Goal: Task Accomplishment & Management: Use online tool/utility

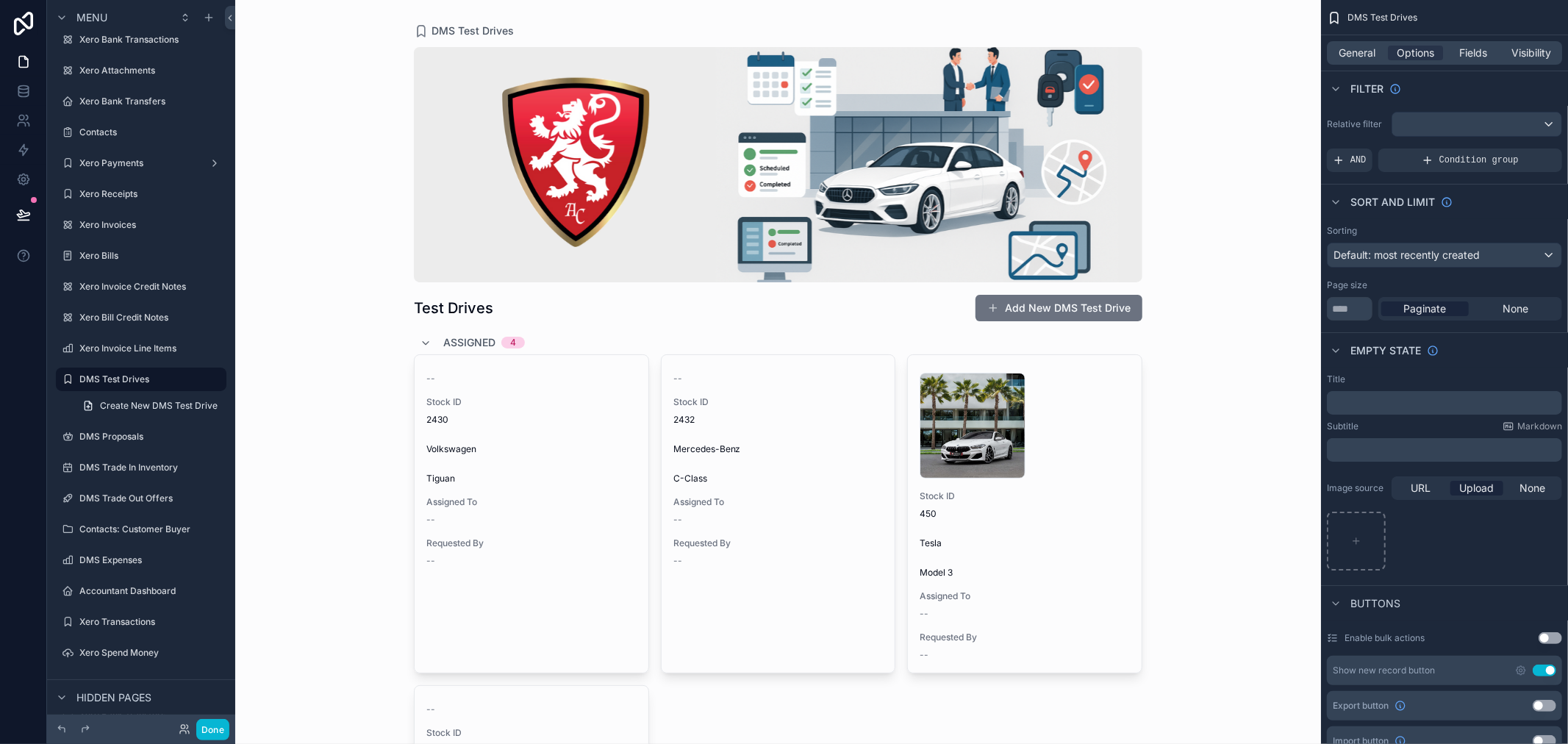
click at [760, 215] on div "scrollable content" at bounding box center [778, 164] width 729 height 235
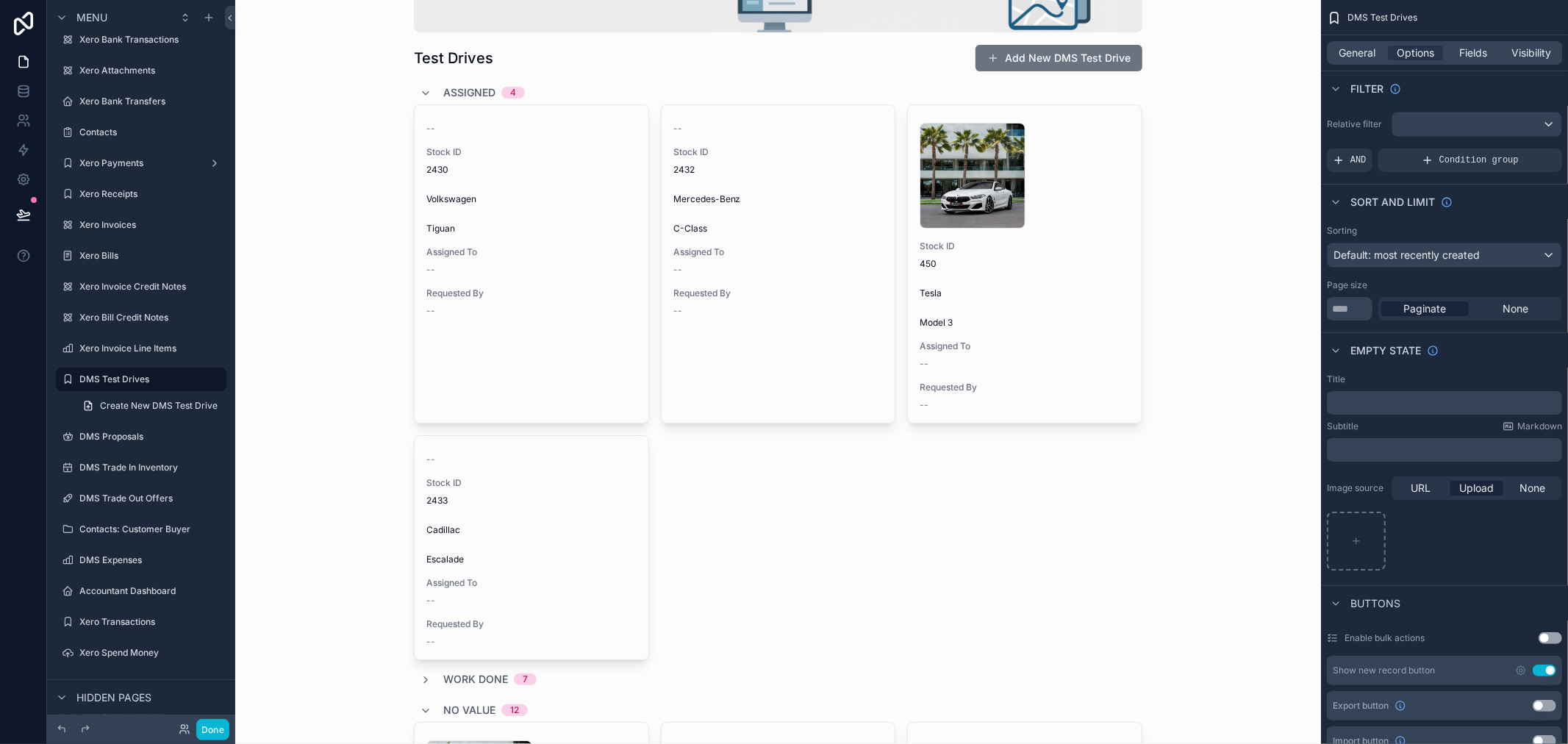
scroll to position [326, 0]
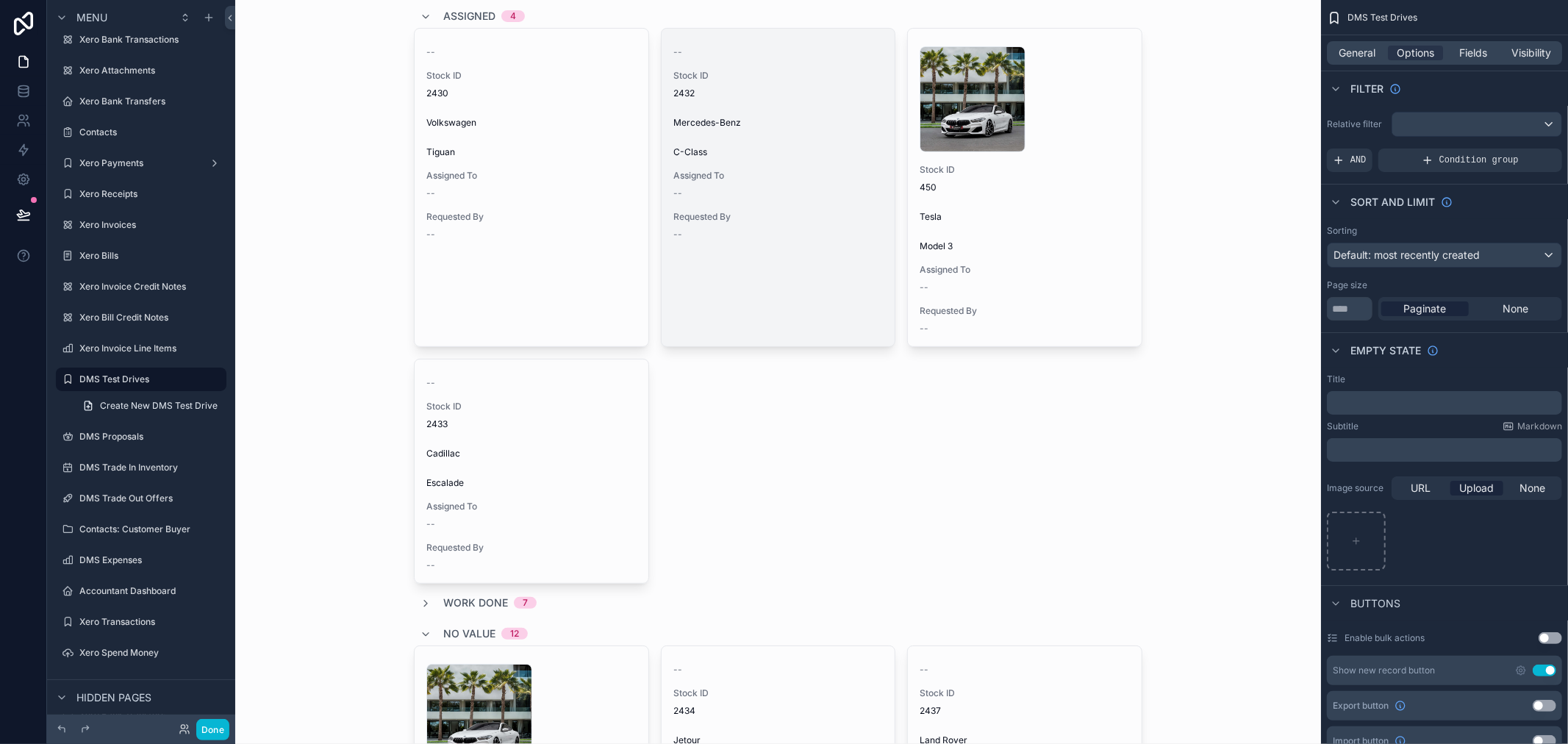
click at [738, 266] on link "-- Stock ID 2432 Mercedes-Benz C-Class Assigned To -- Requested By --" at bounding box center [778, 187] width 235 height 319
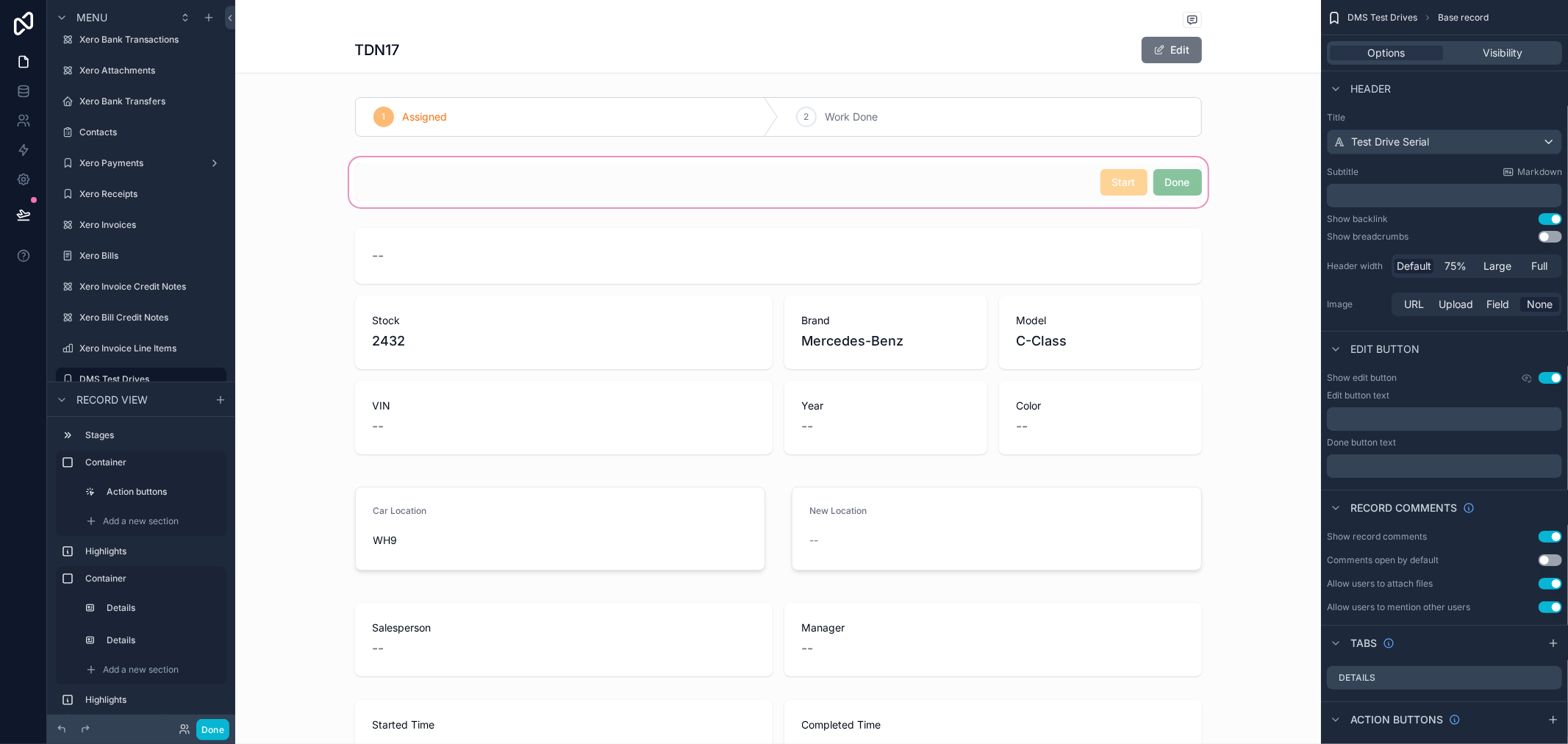
click at [1181, 185] on div "scrollable content" at bounding box center [778, 182] width 1086 height 56
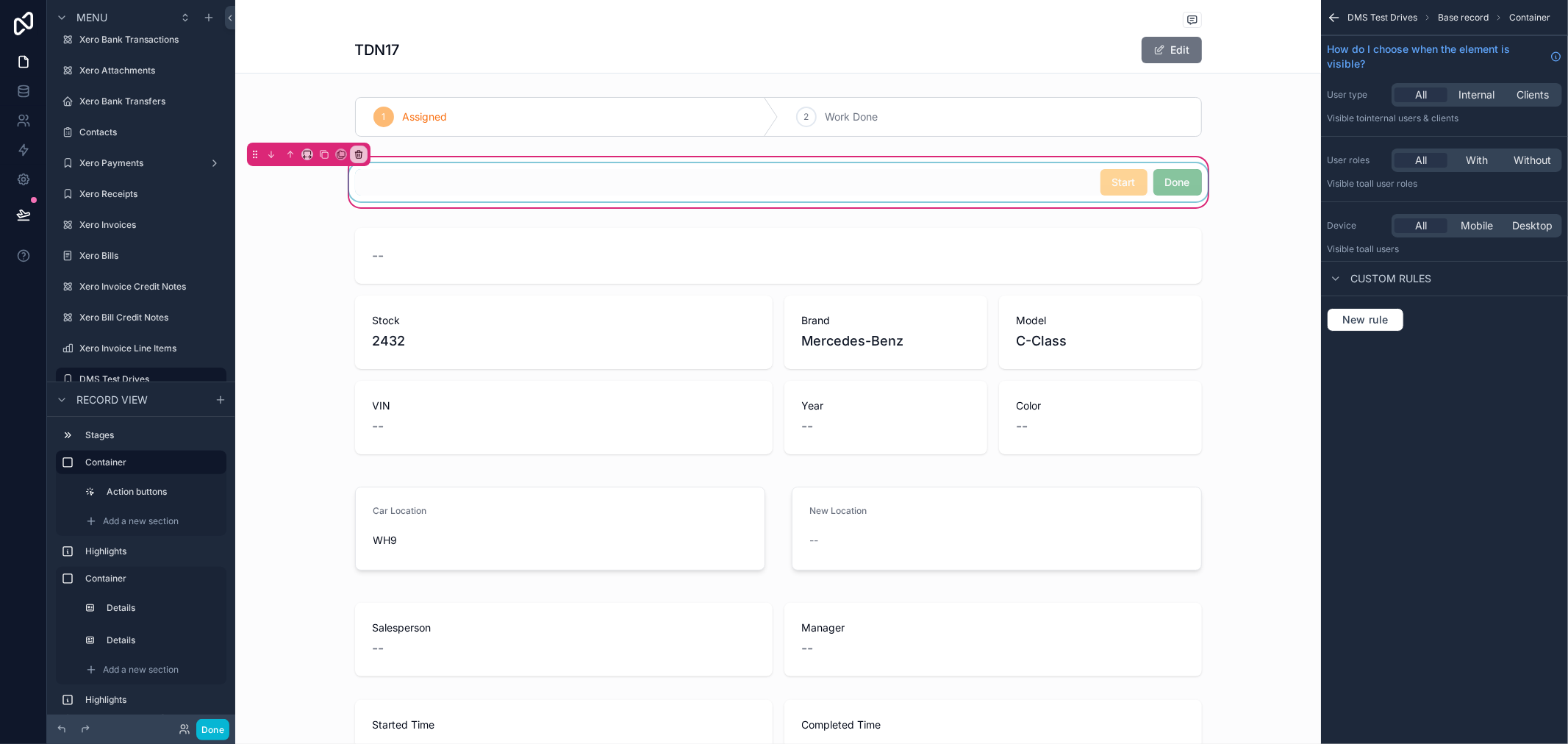
click at [1177, 186] on div "scrollable content" at bounding box center [779, 182] width 864 height 38
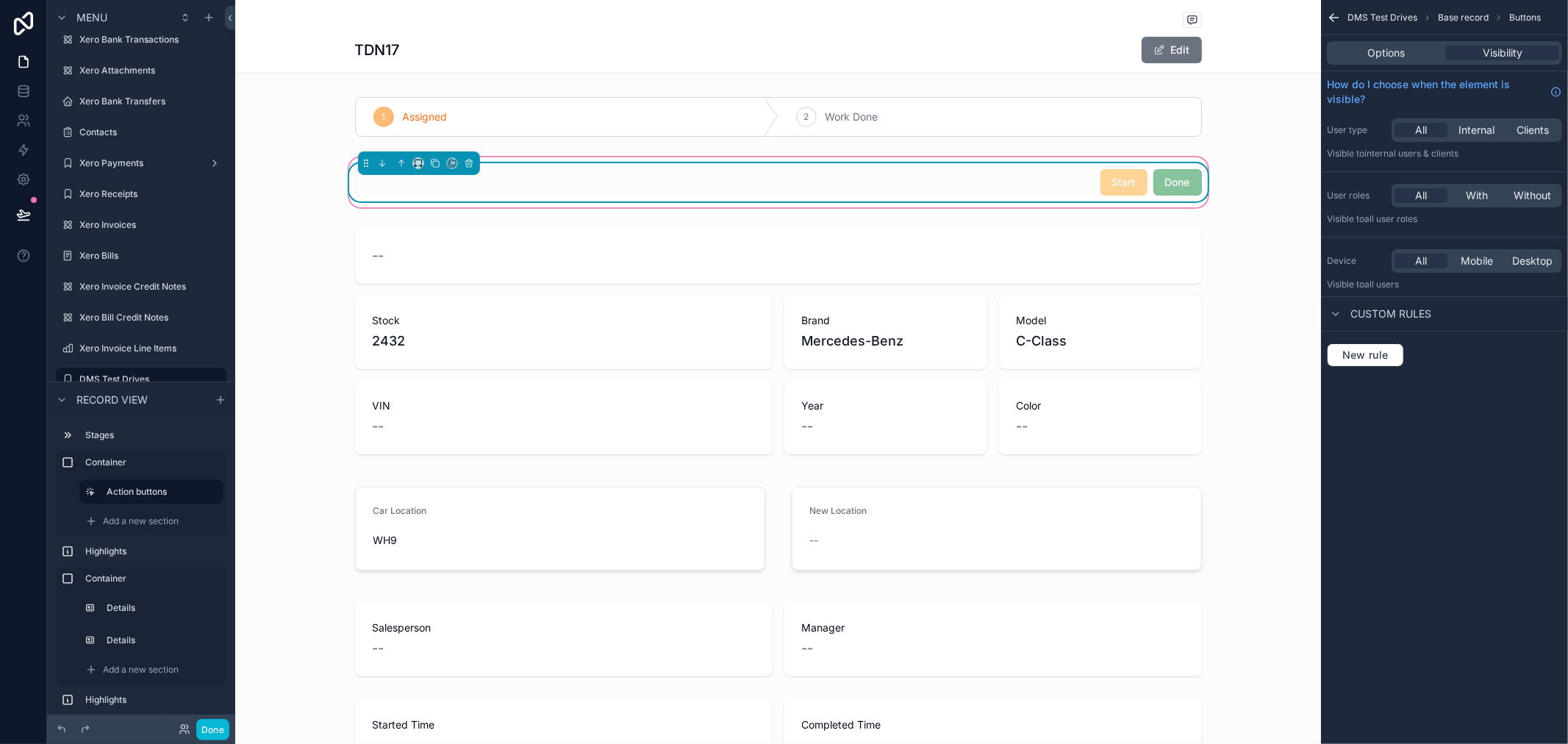
click at [1115, 184] on span "Start" at bounding box center [1123, 181] width 47 height 14
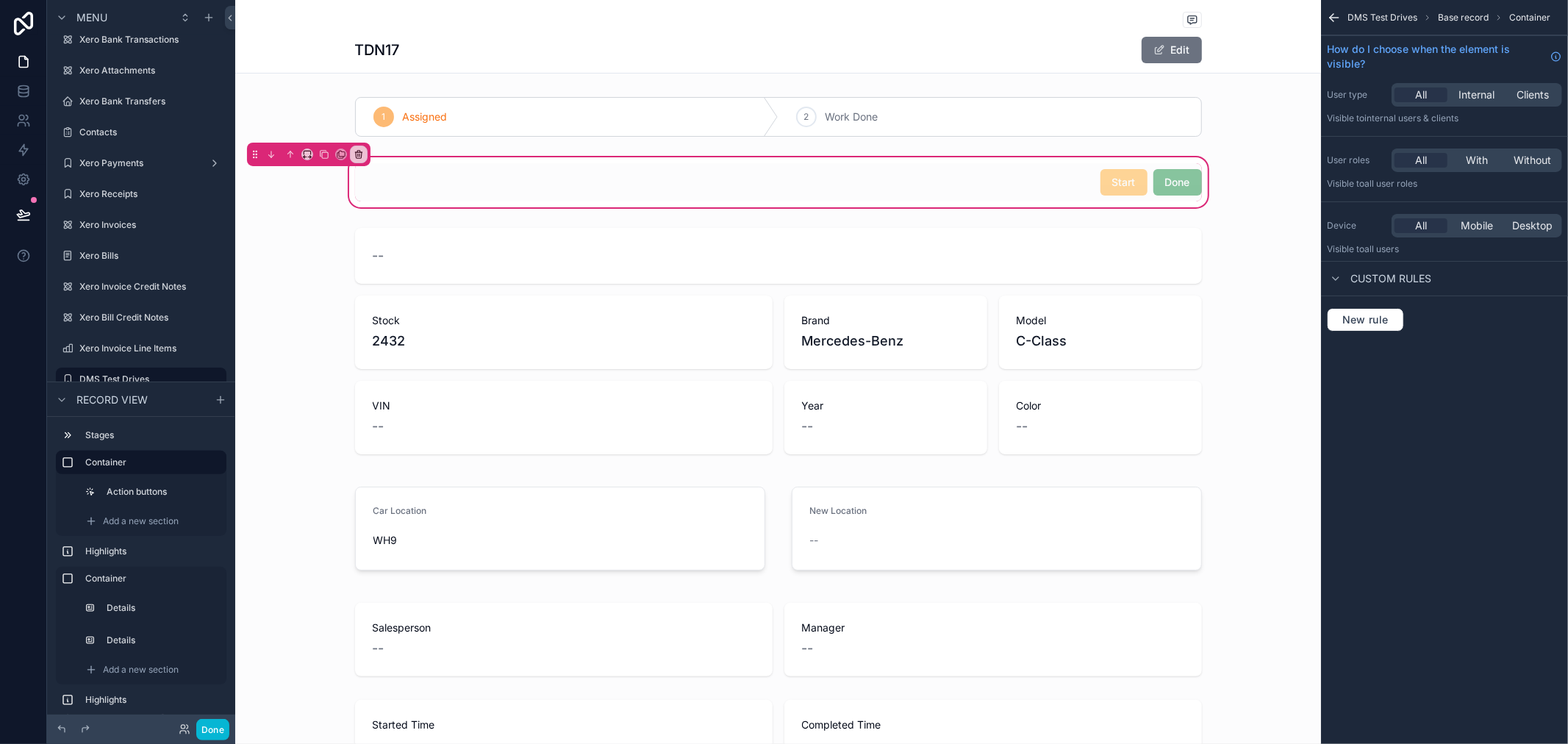
click at [851, 214] on div "1 Assigned 2 Work Done Start Done -- Stock 2432 Brand Mercedes-Benz Model C-Cla…" at bounding box center [778, 587] width 1086 height 992
click at [860, 186] on div "scrollable content" at bounding box center [779, 182] width 864 height 38
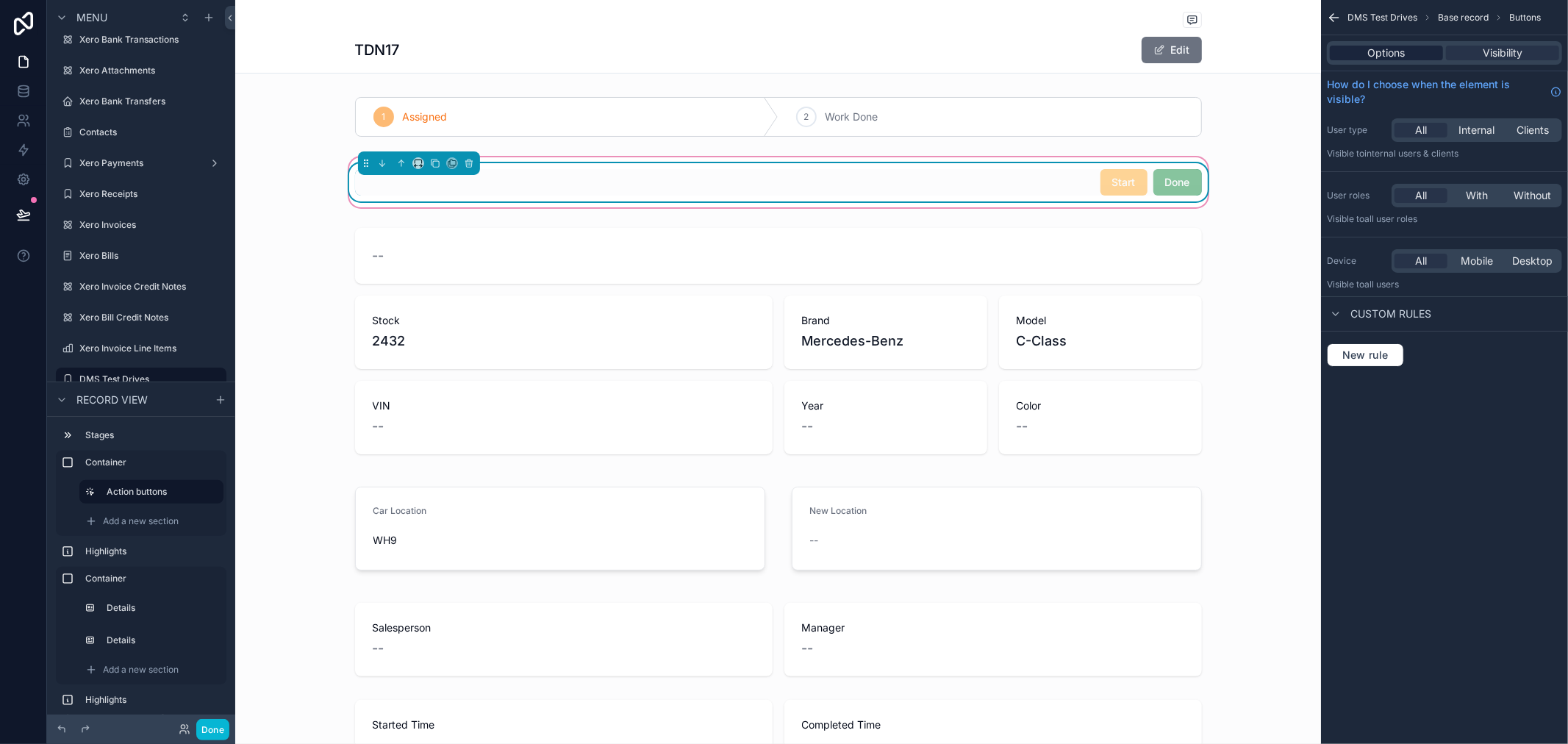
click at [1405, 46] on div "Options" at bounding box center [1386, 53] width 113 height 14
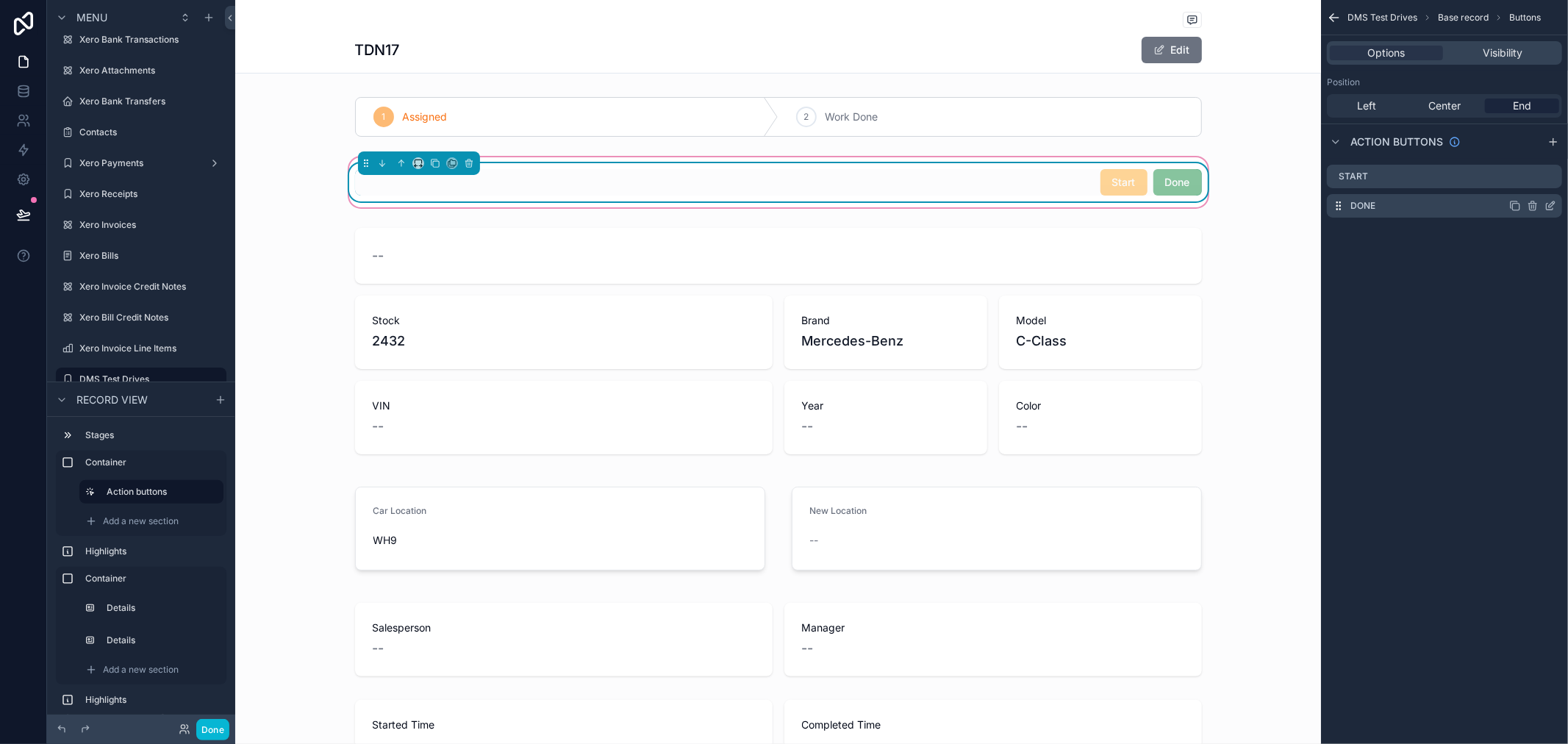
click at [1549, 203] on icon "scrollable content" at bounding box center [1549, 205] width 12 height 12
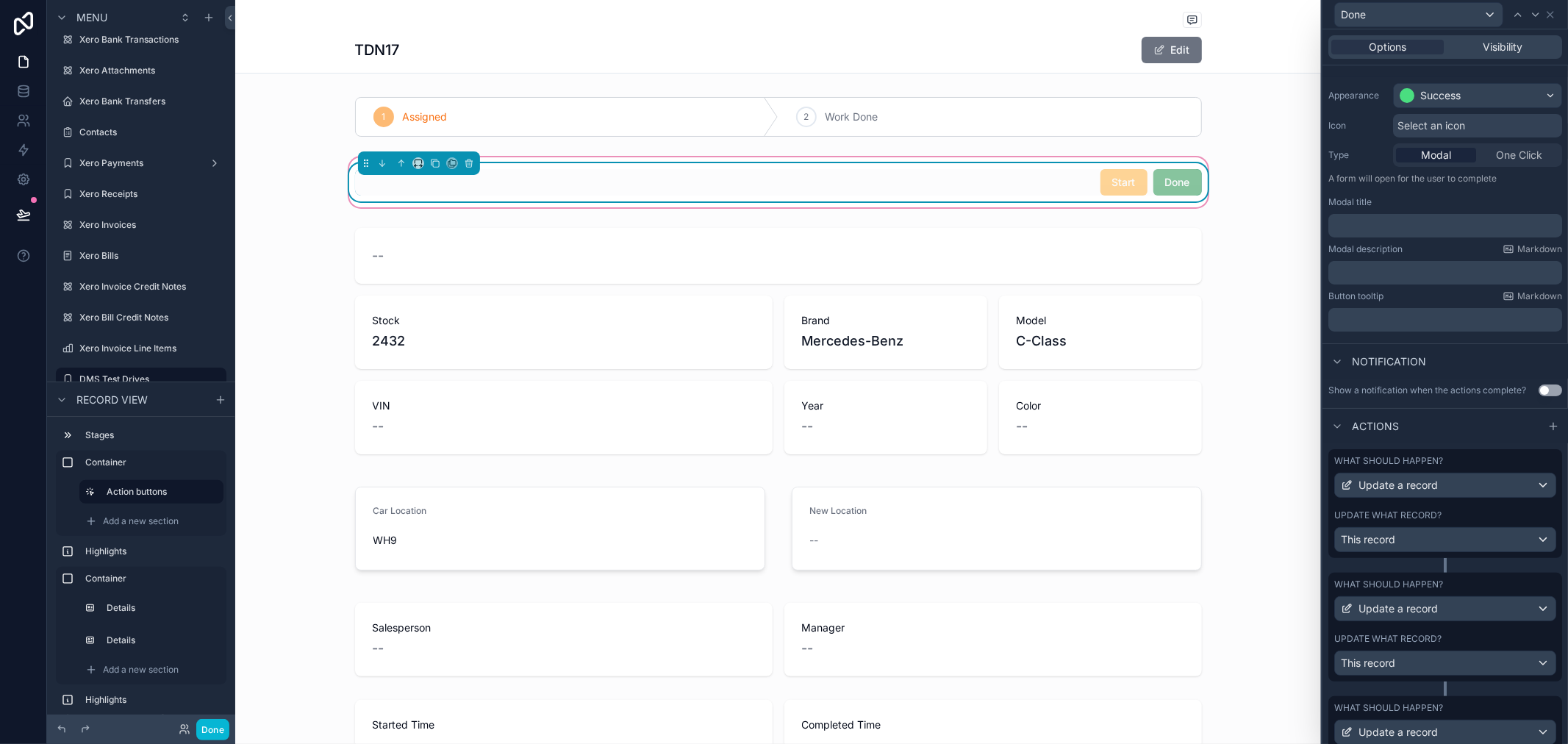
scroll to position [347, 0]
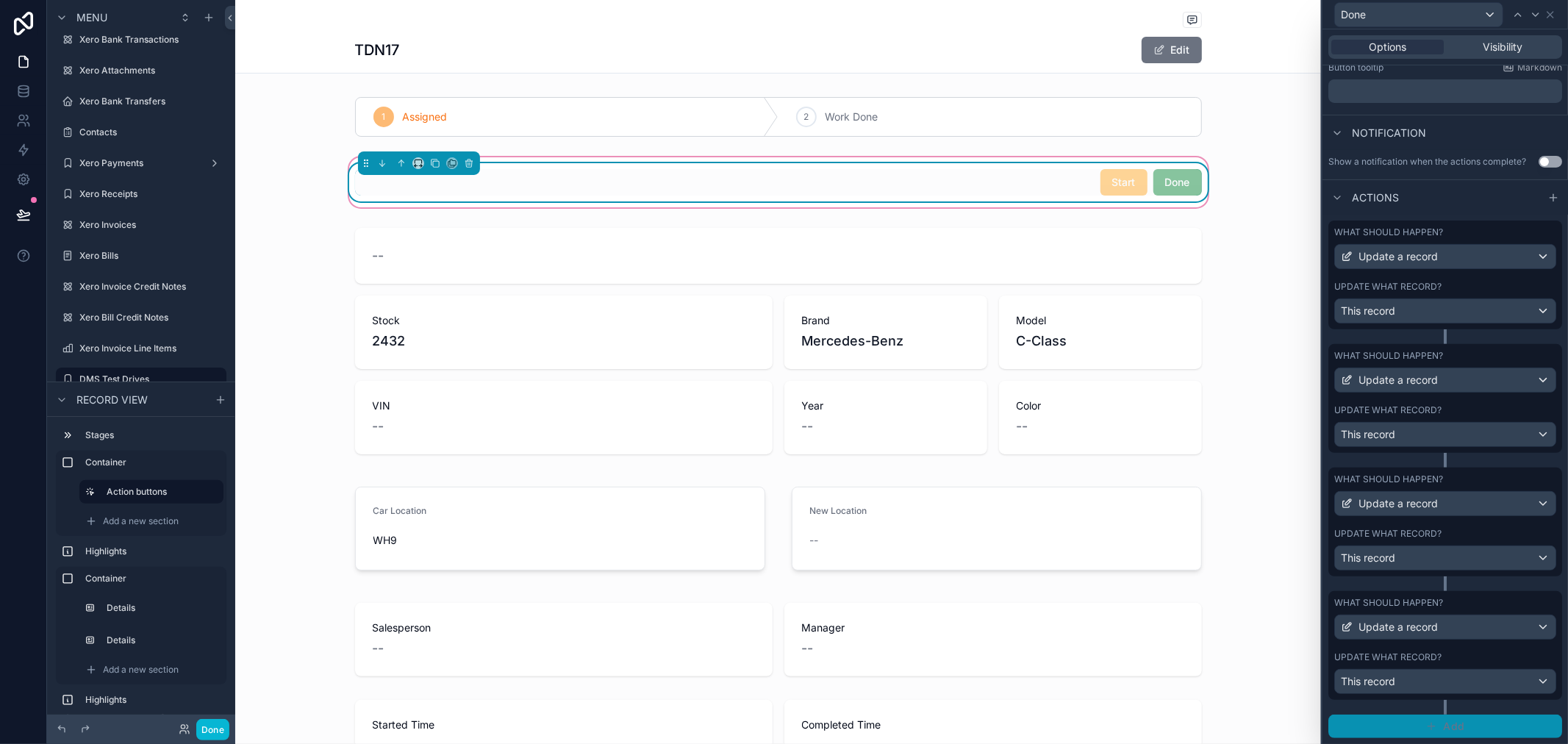
click at [1440, 733] on button "Add" at bounding box center [1445, 726] width 234 height 23
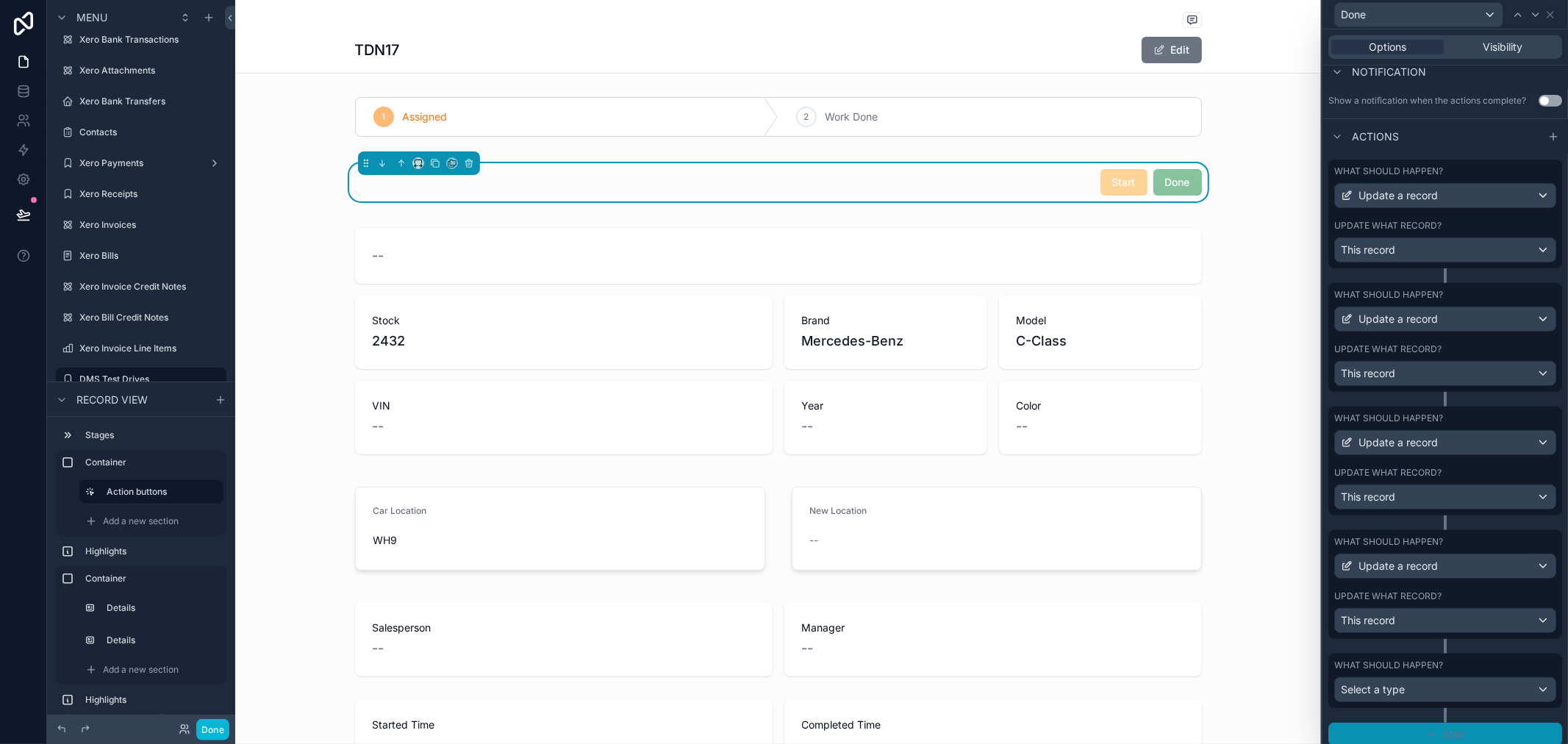
scroll to position [416, 0]
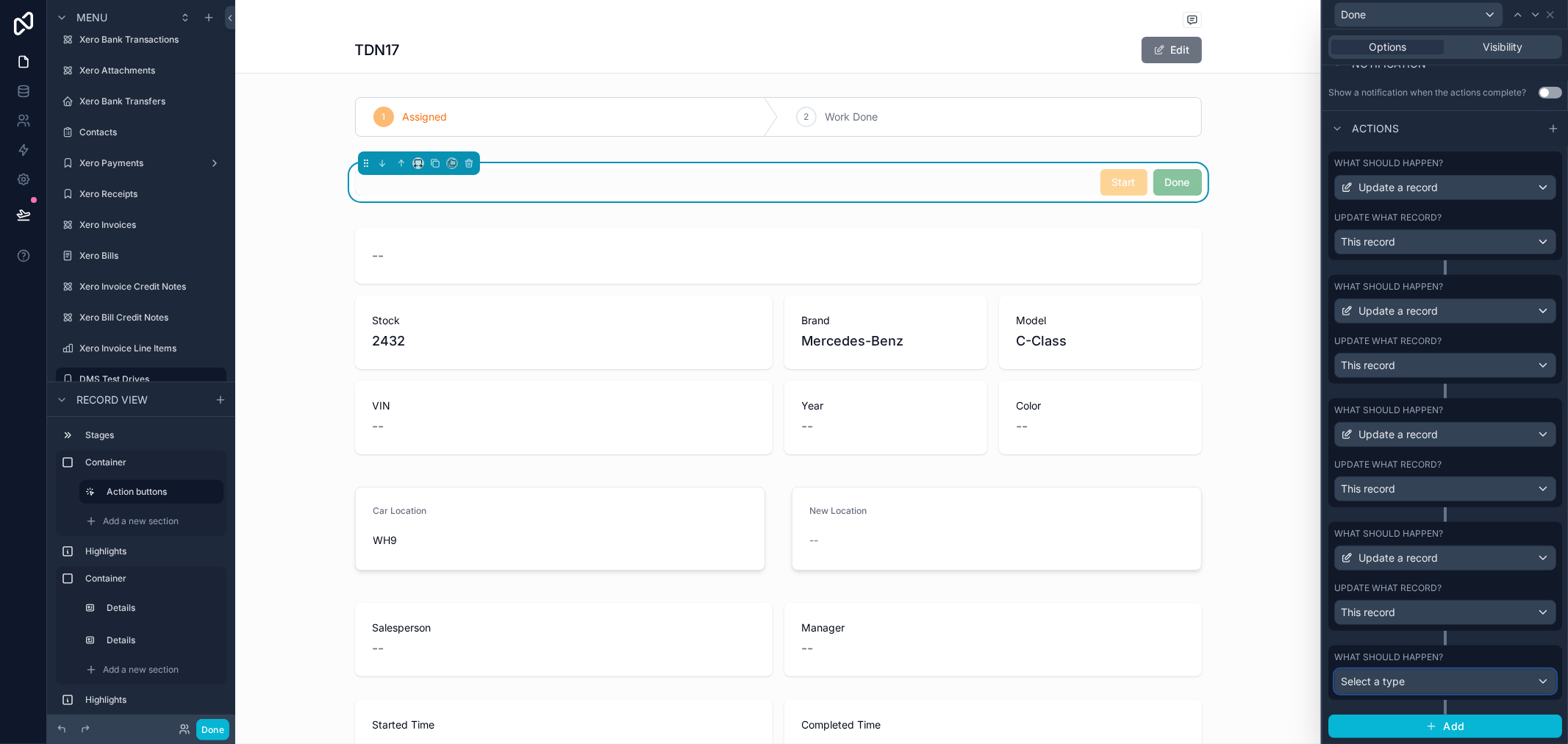
click at [1443, 672] on div "Select a type" at bounding box center [1445, 681] width 221 height 23
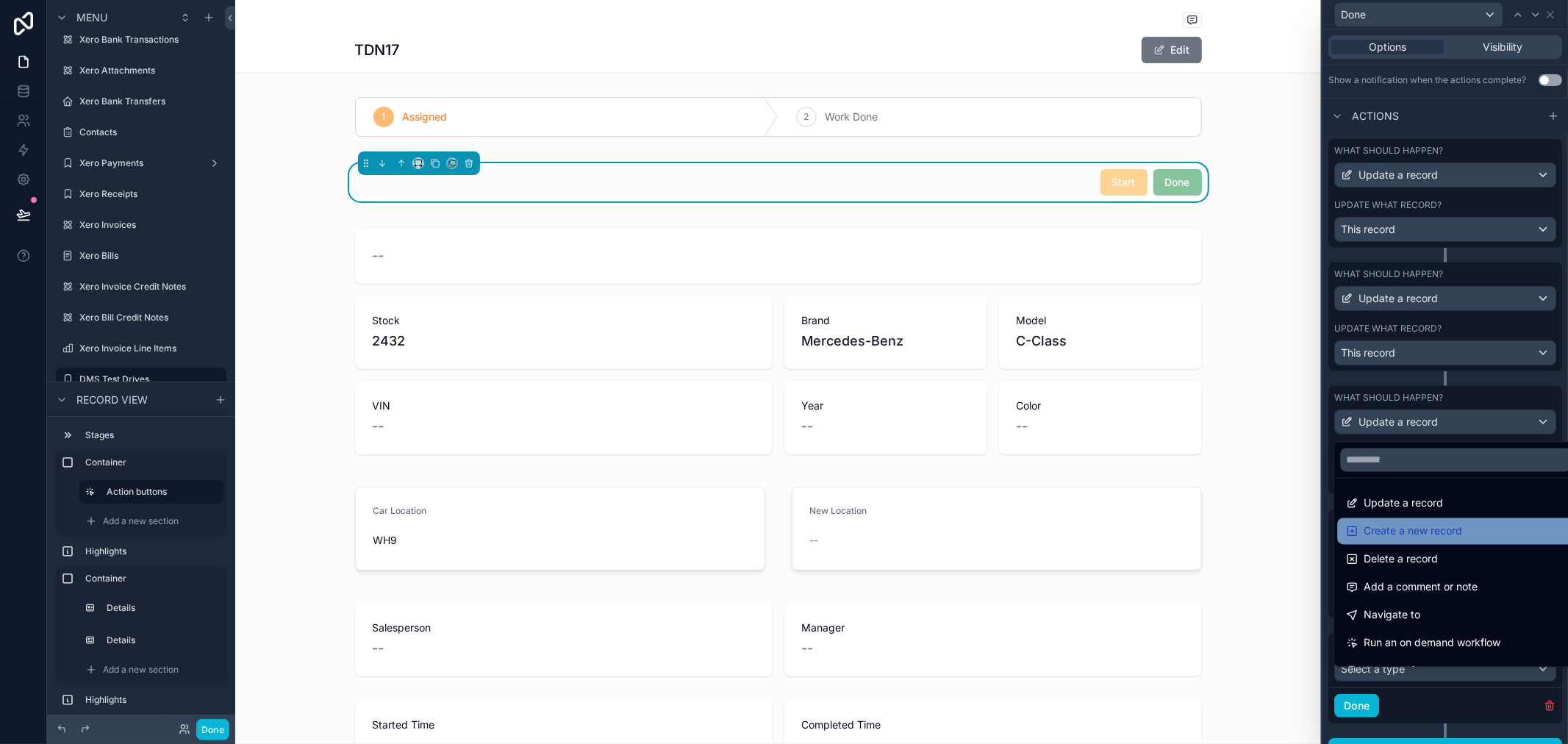
click at [1452, 522] on span "Create a new record" at bounding box center [1413, 531] width 98 height 18
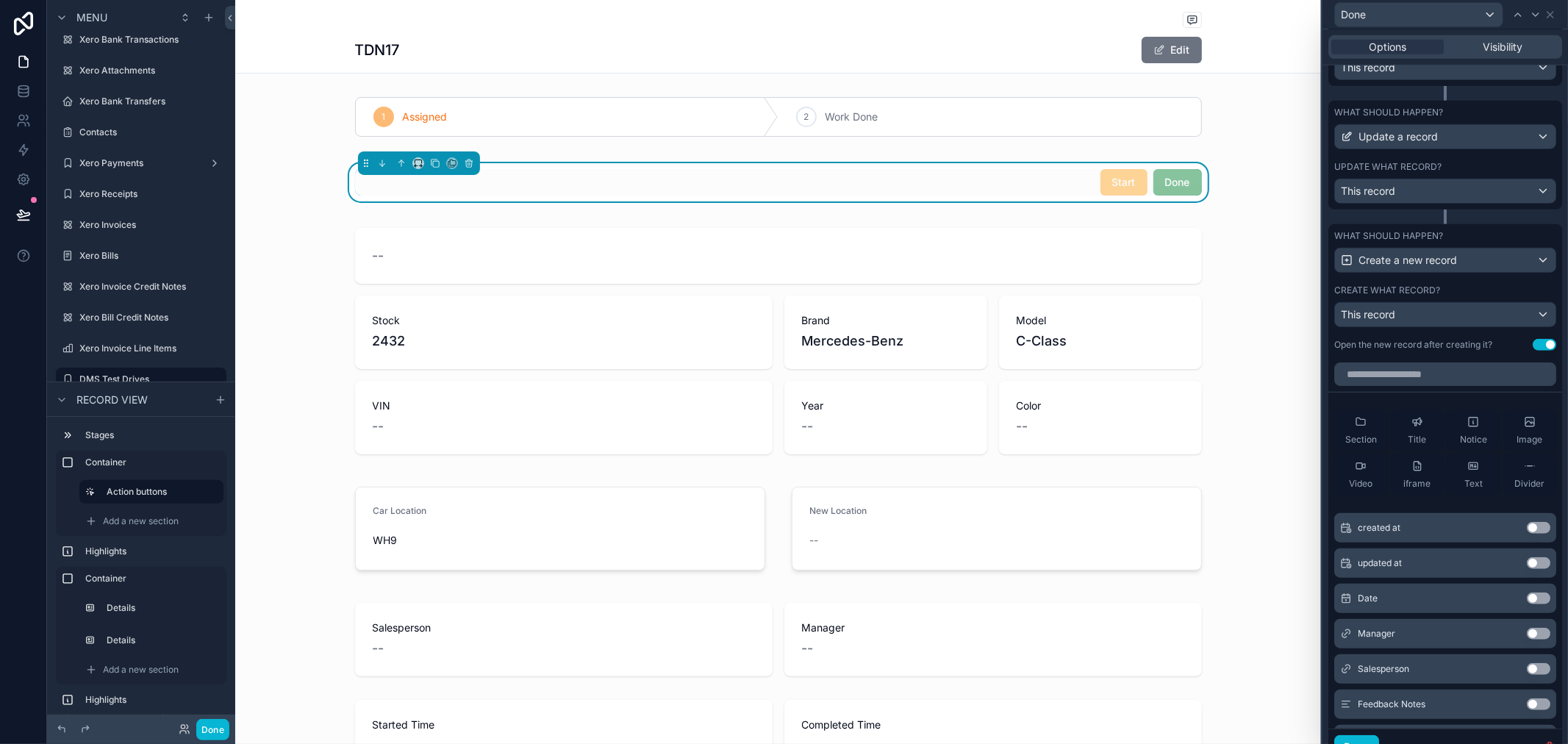
scroll to position [743, 0]
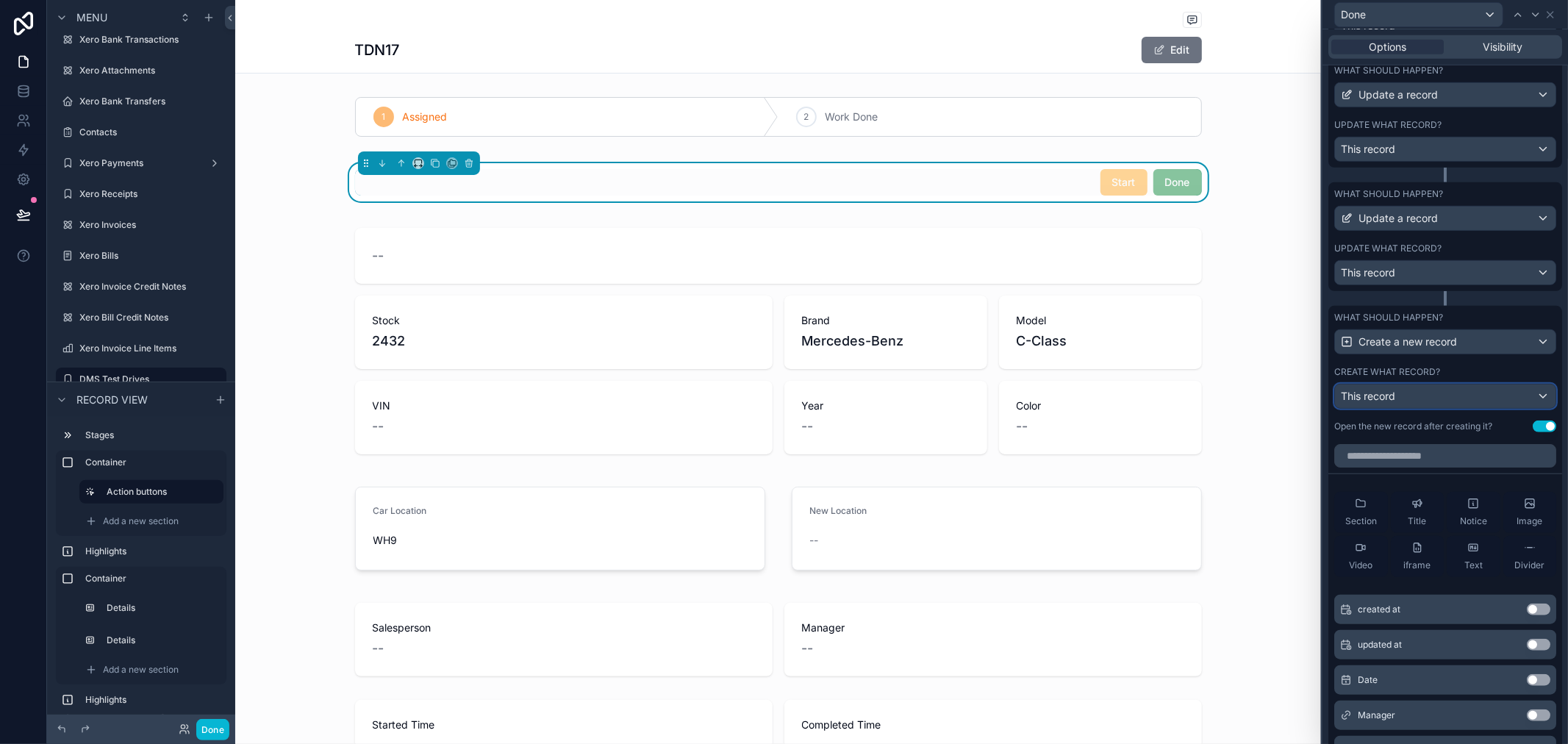
click at [1440, 400] on div "This record" at bounding box center [1445, 396] width 221 height 23
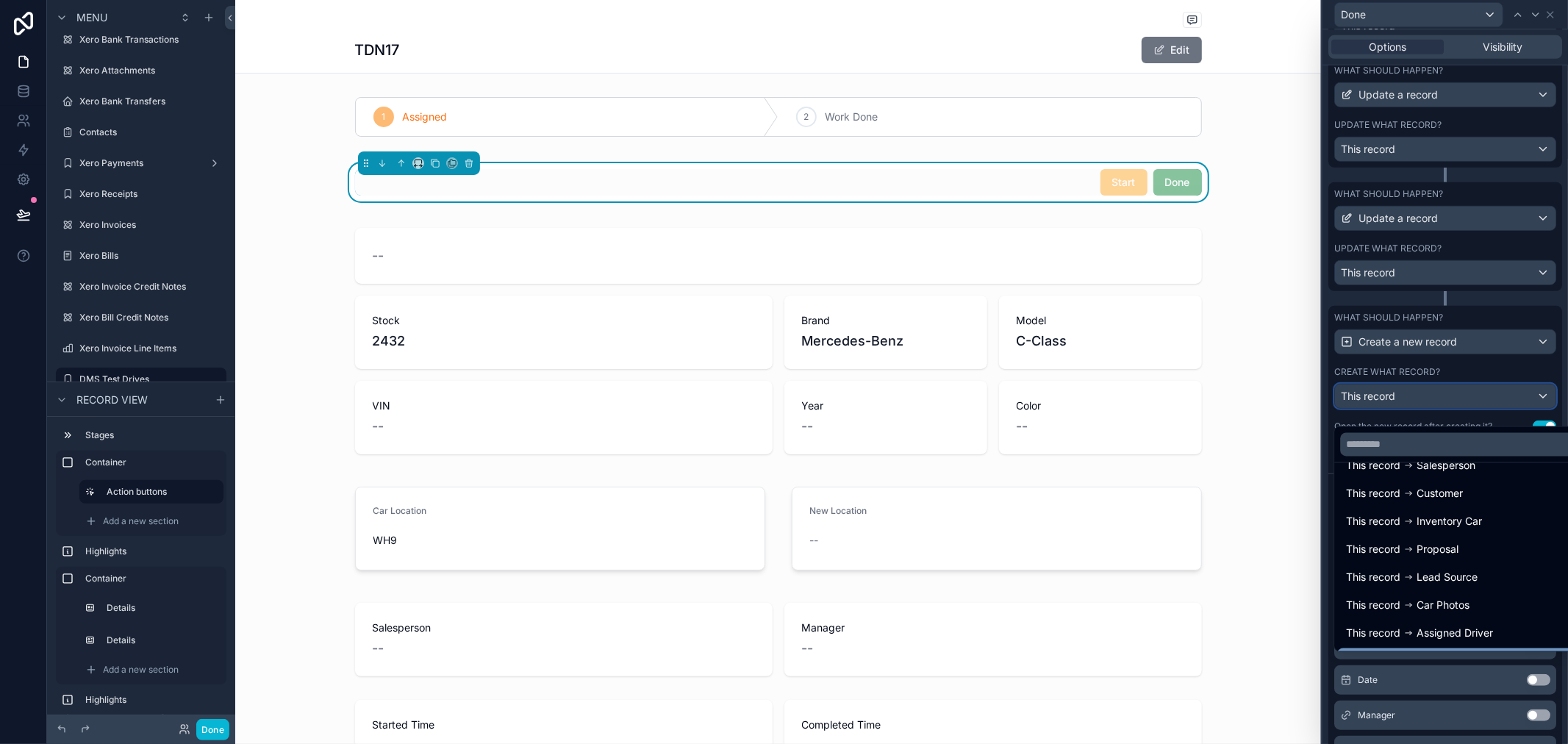
scroll to position [0, 0]
